Goal: Transaction & Acquisition: Purchase product/service

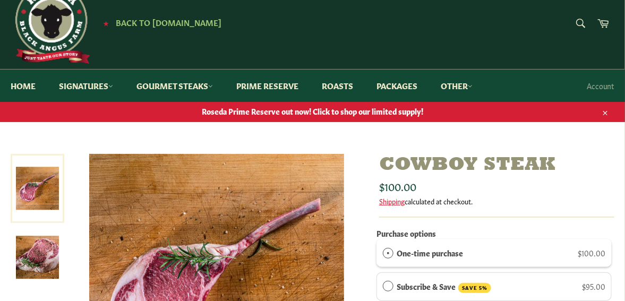
scroll to position [28, 0]
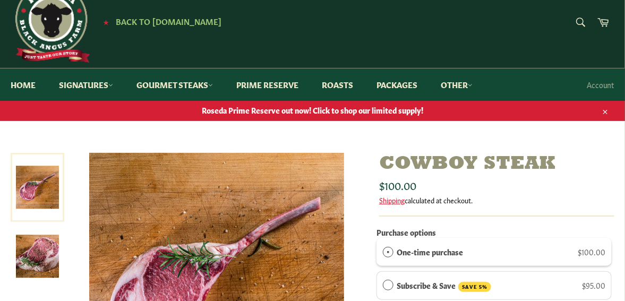
click at [383, 110] on span "Roseda Prime Reserve out now! Click to shop our limited supply!" at bounding box center [312, 110] width 625 height 10
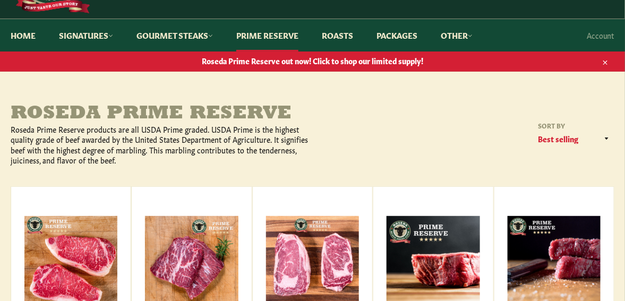
scroll to position [66, 0]
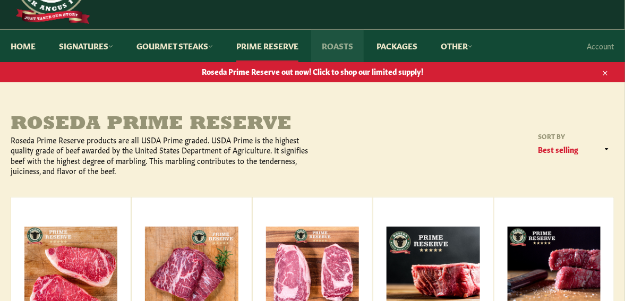
click at [341, 46] on link "Roasts" at bounding box center [337, 46] width 53 height 32
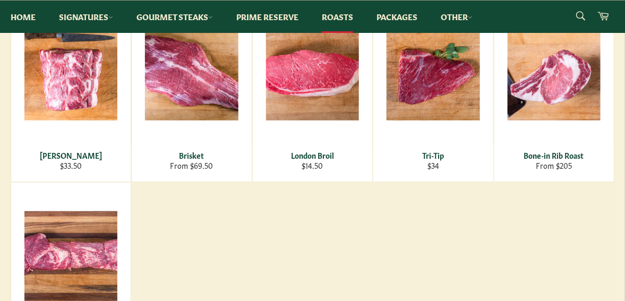
scroll to position [220, 0]
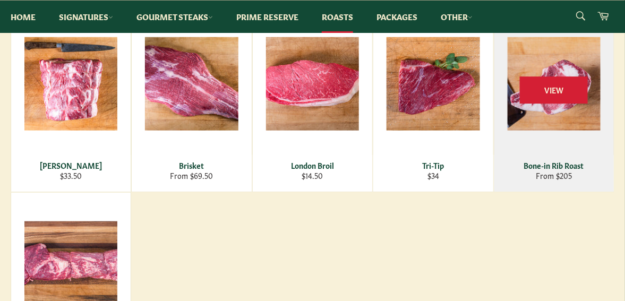
click at [558, 165] on div "Bone-in Rib Roast" at bounding box center [553, 165] width 106 height 10
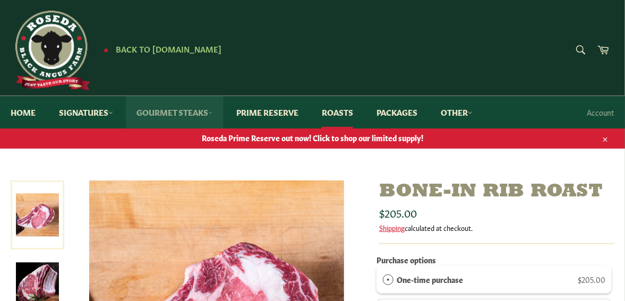
click at [171, 109] on link "Gourmet Steaks" at bounding box center [175, 112] width 98 height 32
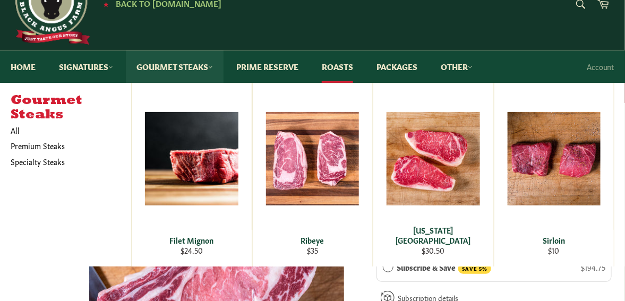
scroll to position [45, 0]
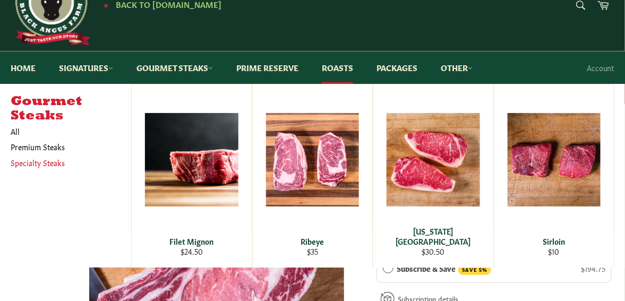
click at [29, 158] on link "Specialty Steaks" at bounding box center [62, 162] width 115 height 15
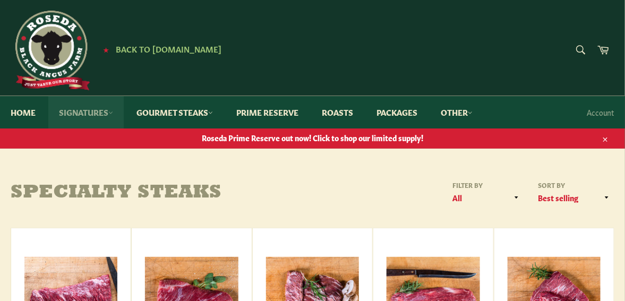
click at [73, 110] on link "Signatures" at bounding box center [85, 112] width 75 height 32
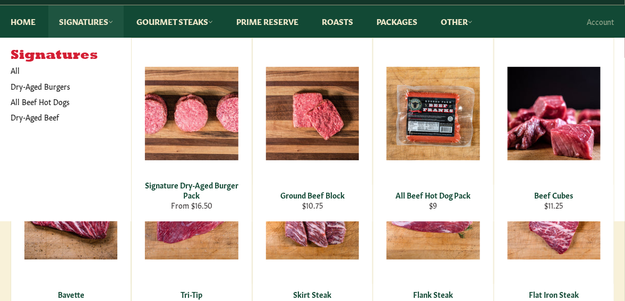
scroll to position [92, 0]
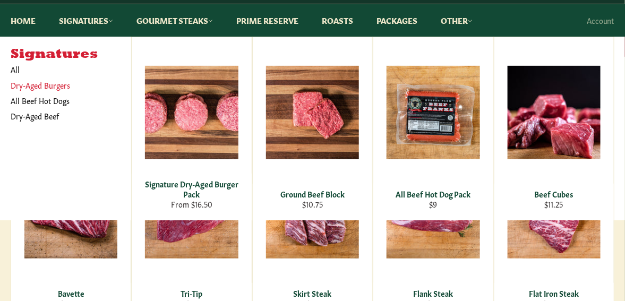
click at [33, 84] on link "Dry-Aged Burgers" at bounding box center [62, 84] width 115 height 15
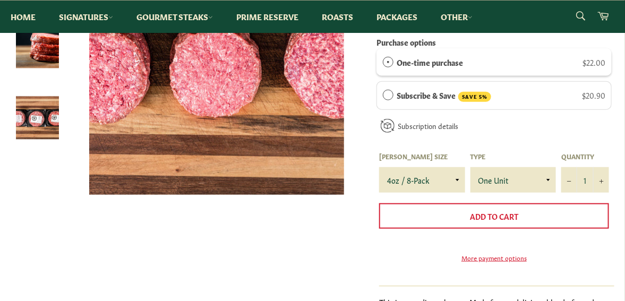
scroll to position [245, 0]
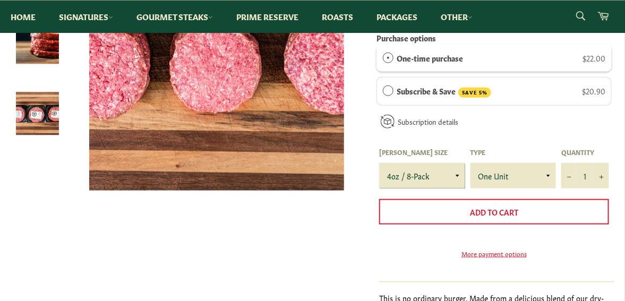
click at [459, 174] on select "4oz / 8-Pack 6oz / 4-Pack 8oz / 4-Pack" at bounding box center [421, 175] width 85 height 25
select select "6oz / 4-Pack"
click at [379, 163] on select "4oz / 8-Pack 6oz / 4-Pack 8oz / 4-Pack" at bounding box center [421, 175] width 85 height 25
drag, startPoint x: 620, startPoint y: 111, endPoint x: 618, endPoint y: 106, distance: 5.5
click at [618, 106] on div "Signature Dry-Aged Burger Pack Sale" at bounding box center [312, 175] width 625 height 479
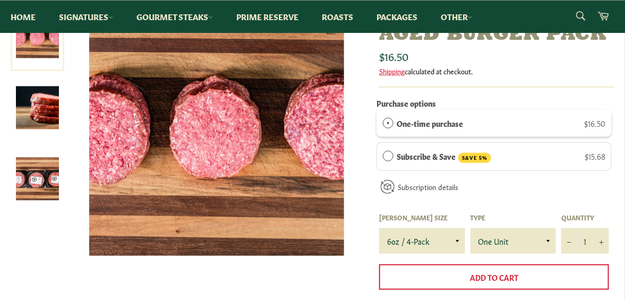
scroll to position [245, 0]
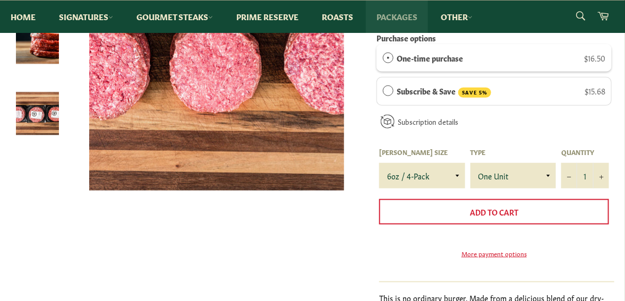
click at [399, 16] on link "Packages" at bounding box center [397, 17] width 62 height 32
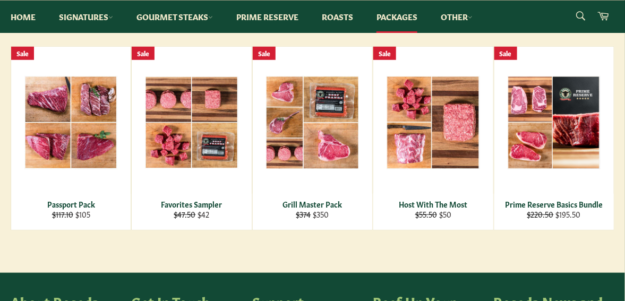
scroll to position [189, 0]
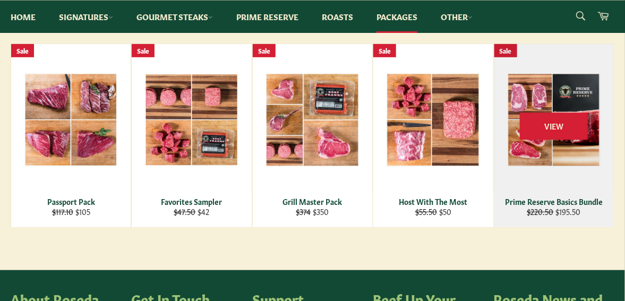
click at [565, 196] on div "Prime Reserve Basics Bundle" at bounding box center [553, 201] width 106 height 10
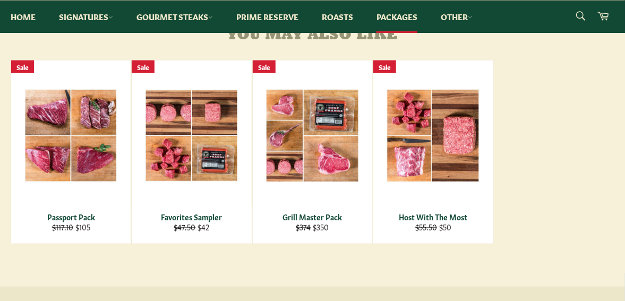
scroll to position [583, 0]
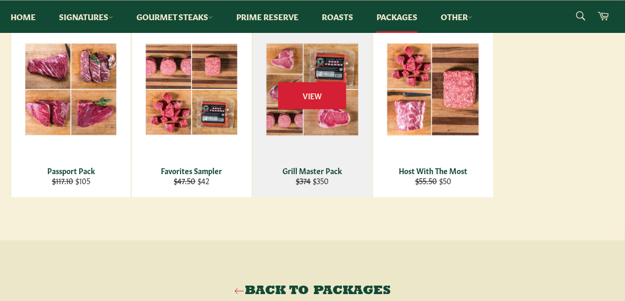
click at [312, 176] on div "Grill Master Pack" at bounding box center [312, 171] width 106 height 10
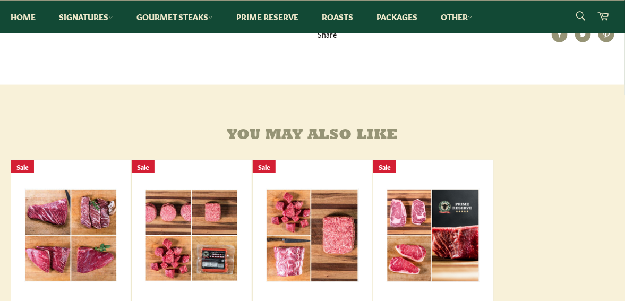
scroll to position [527, 0]
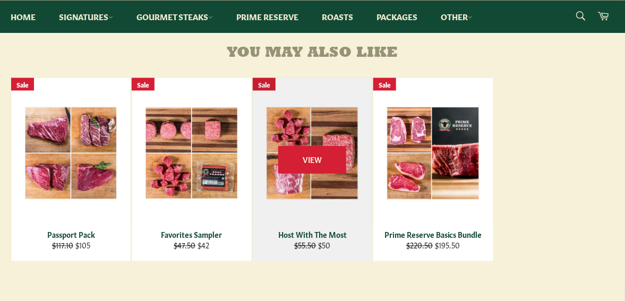
click at [318, 240] on div "Host With The Most" at bounding box center [312, 235] width 106 height 10
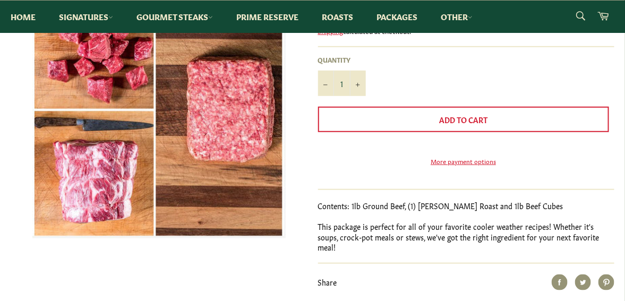
scroll to position [198, 0]
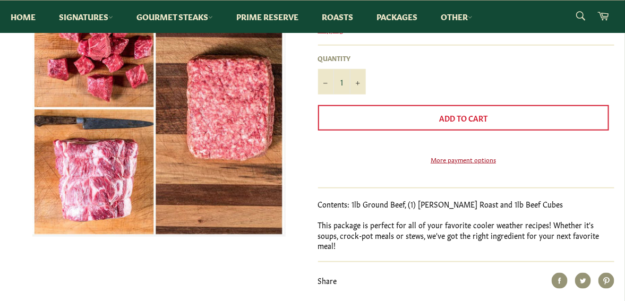
click at [480, 164] on link "More payment options" at bounding box center [463, 159] width 291 height 9
